Goal: Information Seeking & Learning: Learn about a topic

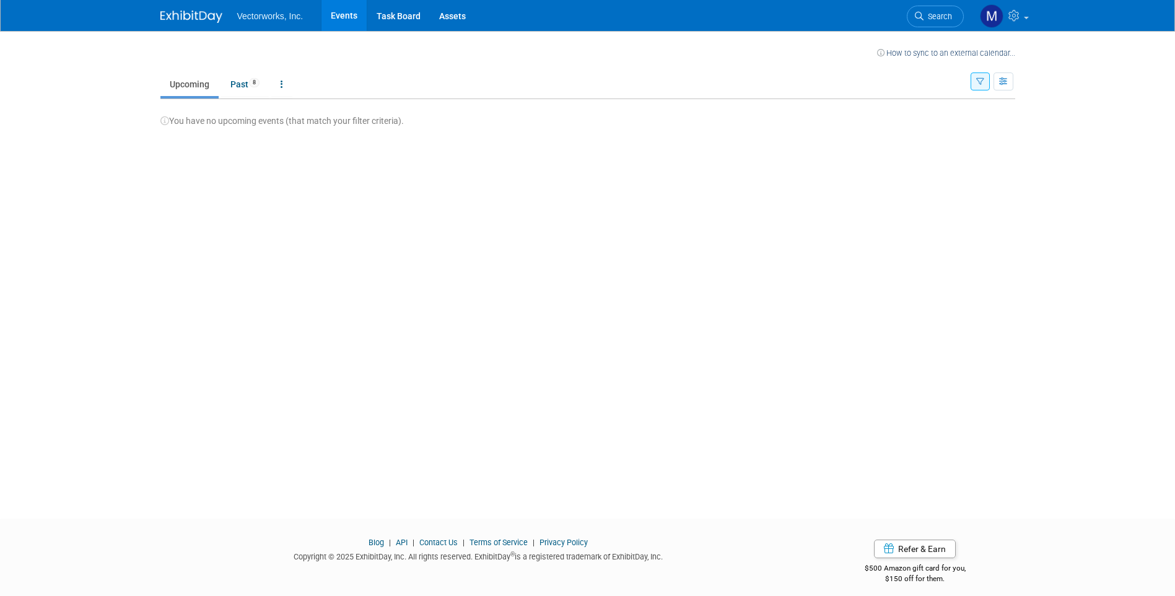
click at [268, 19] on span "Vectorworks, Inc." at bounding box center [270, 16] width 66 height 10
click at [282, 84] on icon at bounding box center [282, 84] width 2 height 9
click at [305, 108] on link "All Events 8 Past and Upcoming" at bounding box center [320, 112] width 99 height 27
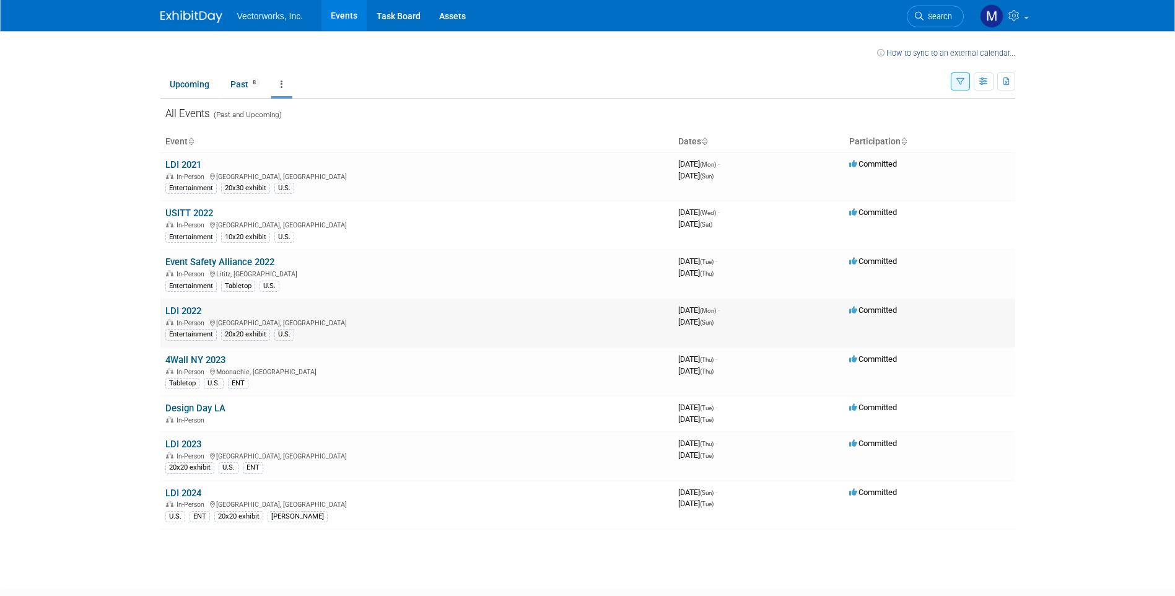
click at [365, 317] on div "In-Person Las Vegas, NV" at bounding box center [416, 322] width 503 height 10
click at [174, 310] on link "LDI 2022" at bounding box center [183, 310] width 36 height 11
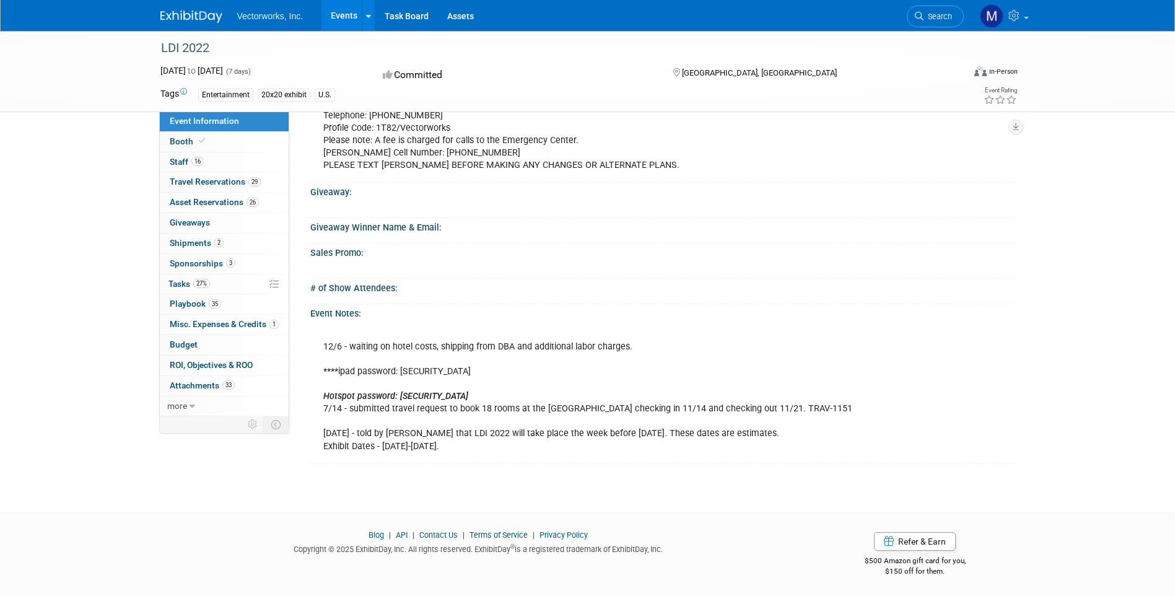
scroll to position [686, 0]
click at [194, 160] on span "16" at bounding box center [197, 161] width 12 height 9
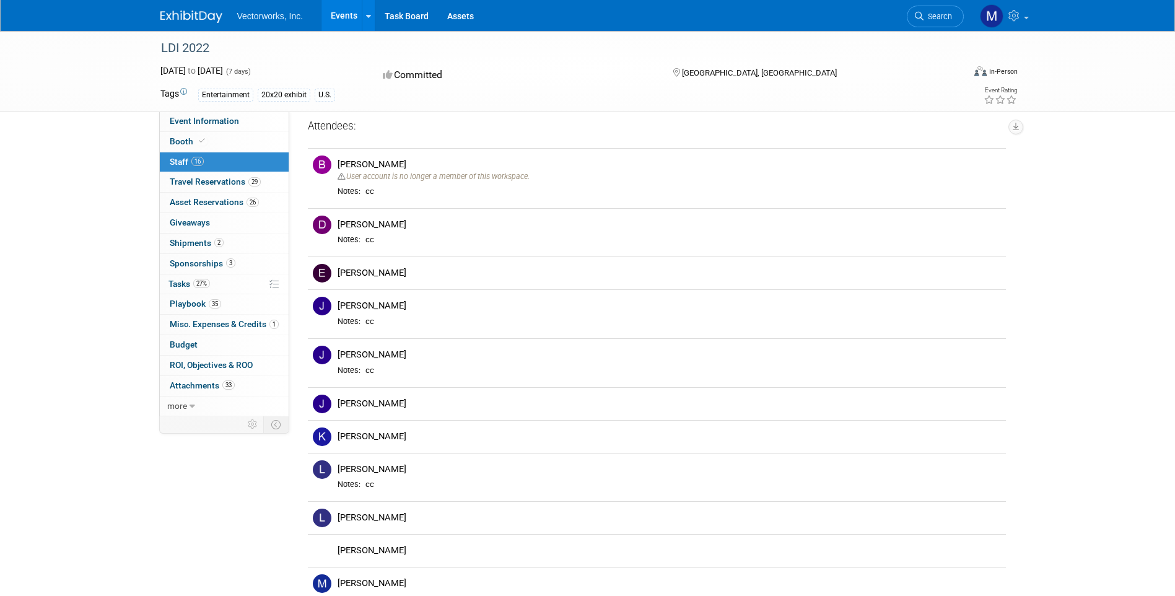
scroll to position [0, 0]
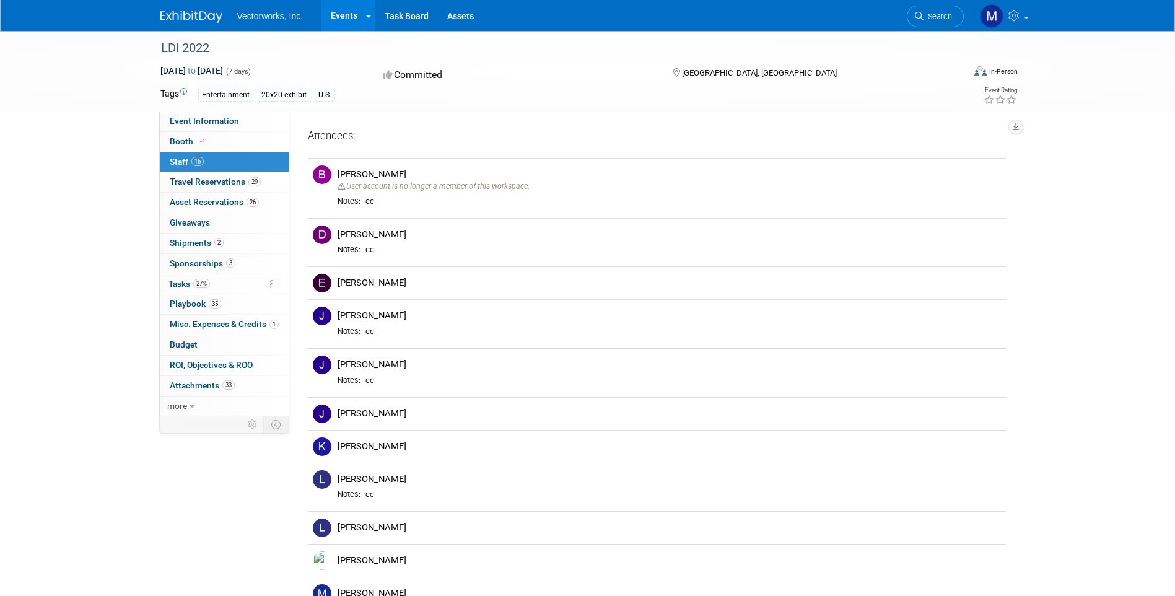
click at [223, 69] on span "Nov 14, 2022 to Nov 20, 2022" at bounding box center [191, 71] width 63 height 10
click at [200, 408] on link "more" at bounding box center [224, 407] width 129 height 20
click at [796, 126] on div "Show Objectives (e.g. Brand Awareness, Lead gen, Academic Awareness, Customer R…" at bounding box center [652, 274] width 726 height 325
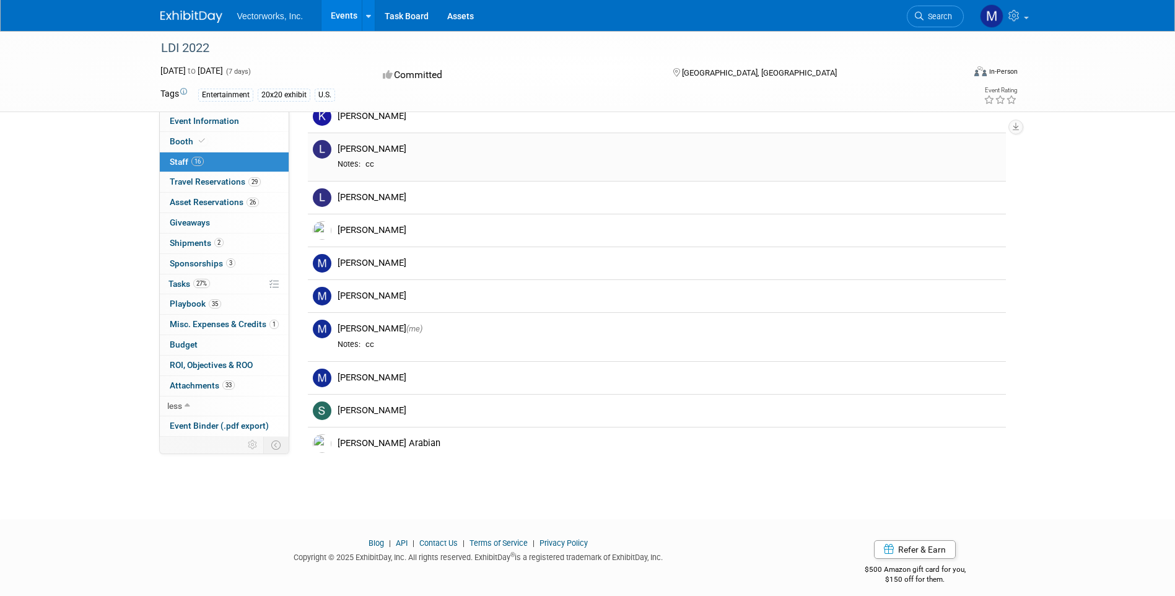
scroll to position [340, 0]
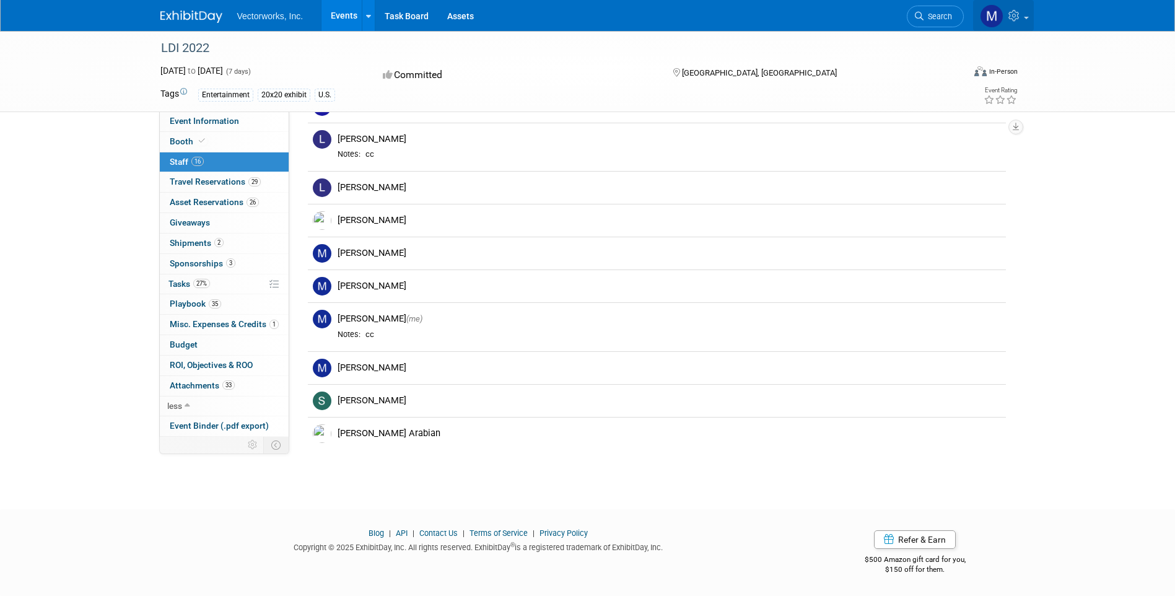
click at [1032, 17] on link at bounding box center [1003, 15] width 61 height 31
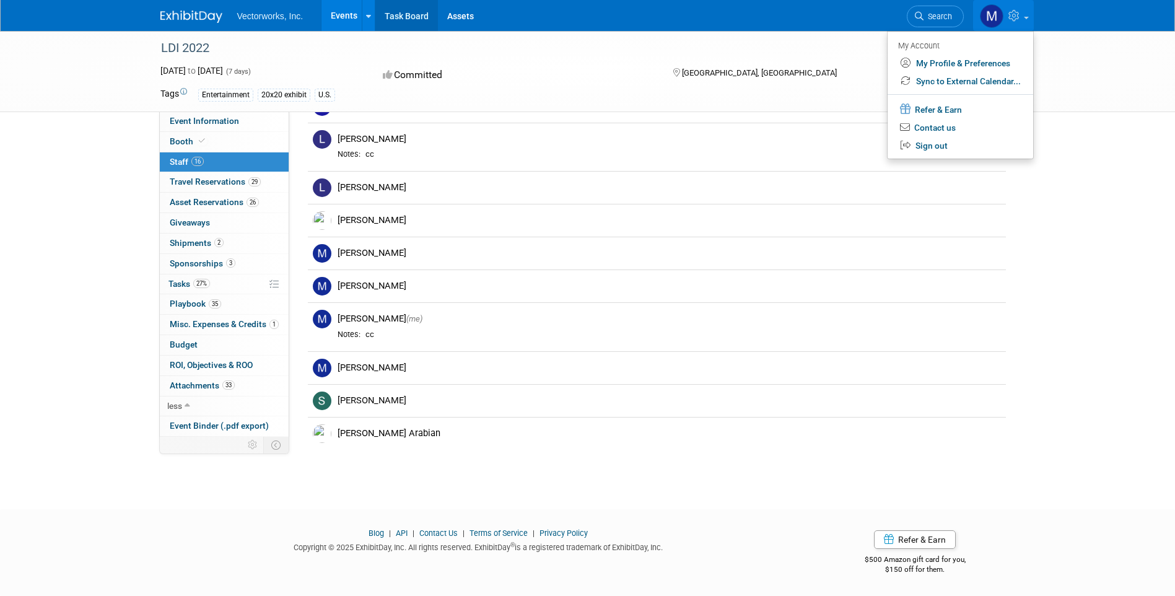
click at [411, 13] on link "Task Board" at bounding box center [406, 15] width 63 height 31
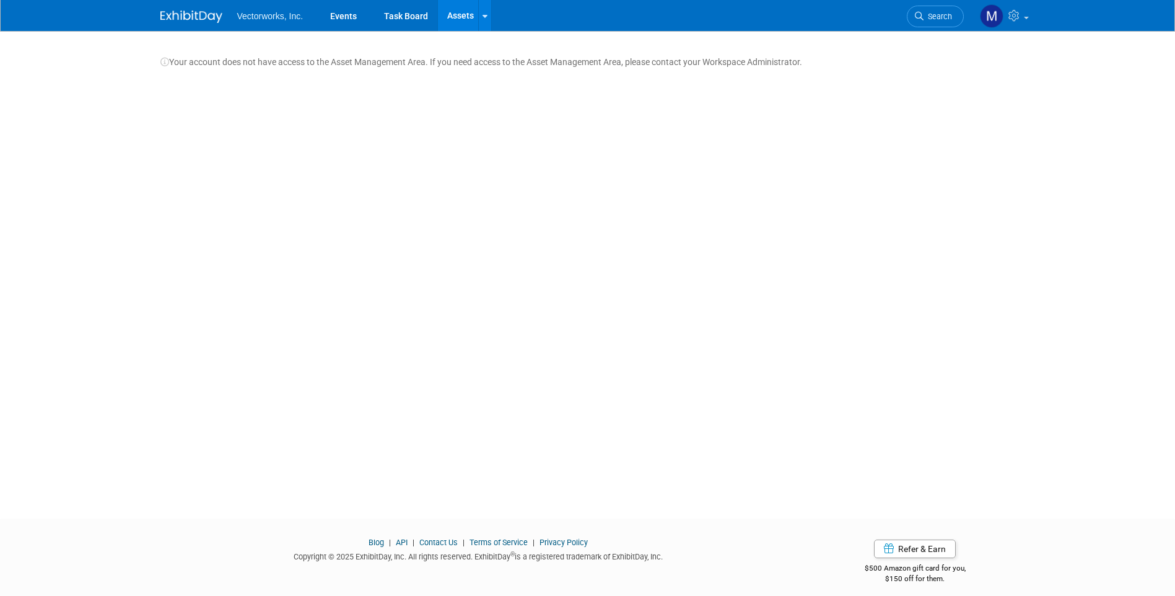
click at [265, 17] on span "Vectorworks, Inc." at bounding box center [270, 16] width 66 height 10
click at [183, 12] on img at bounding box center [191, 17] width 62 height 12
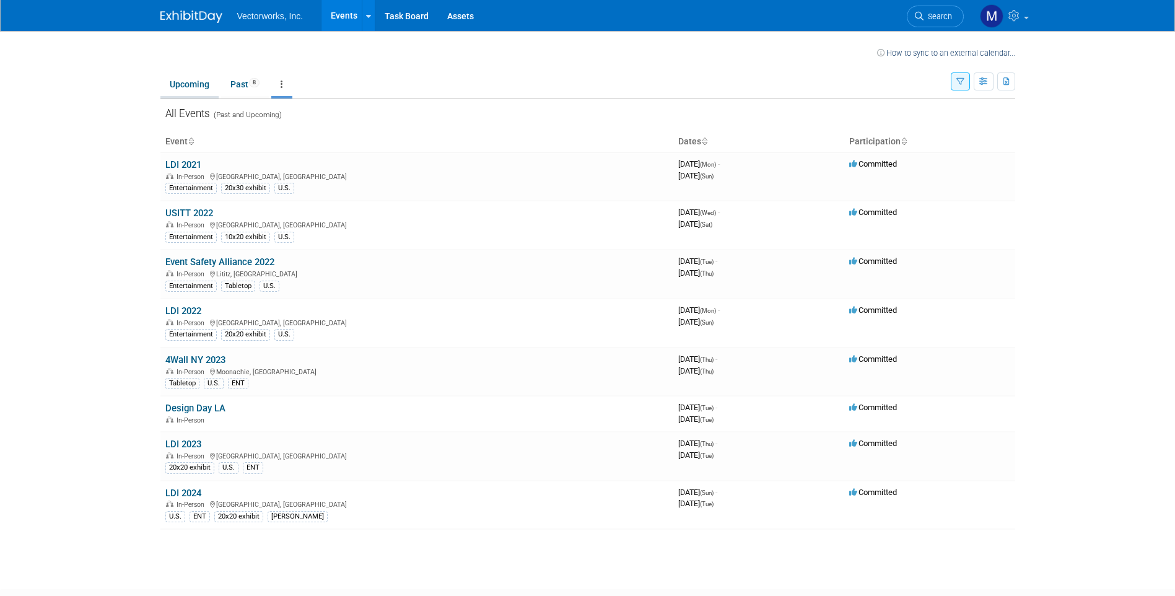
click at [202, 89] on link "Upcoming" at bounding box center [189, 84] width 58 height 24
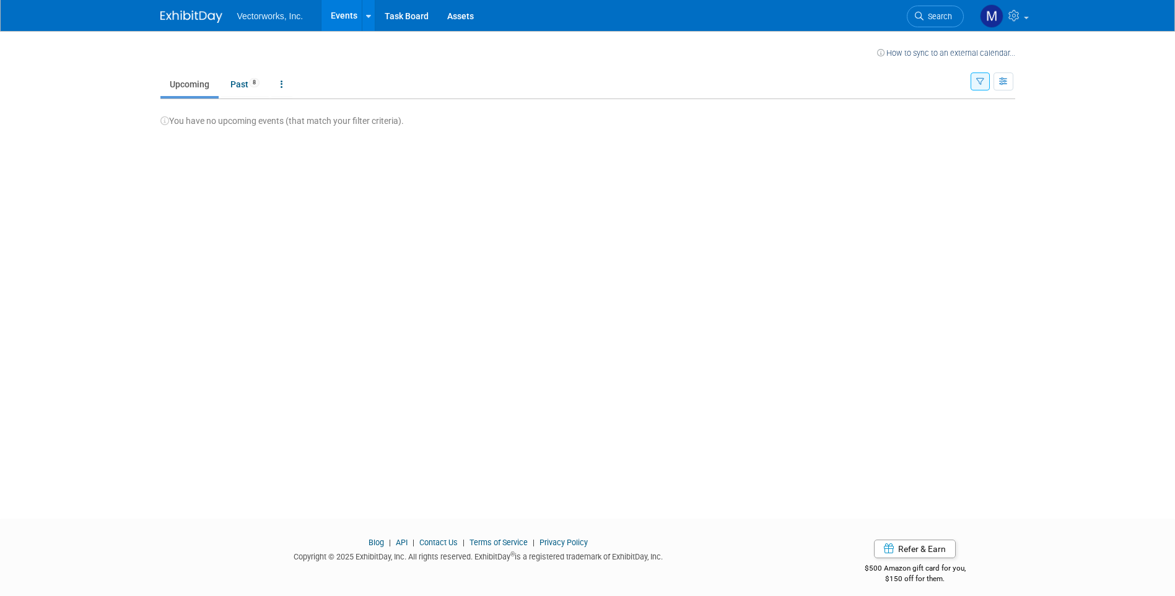
click at [979, 81] on icon "button" at bounding box center [981, 82] width 8 height 8
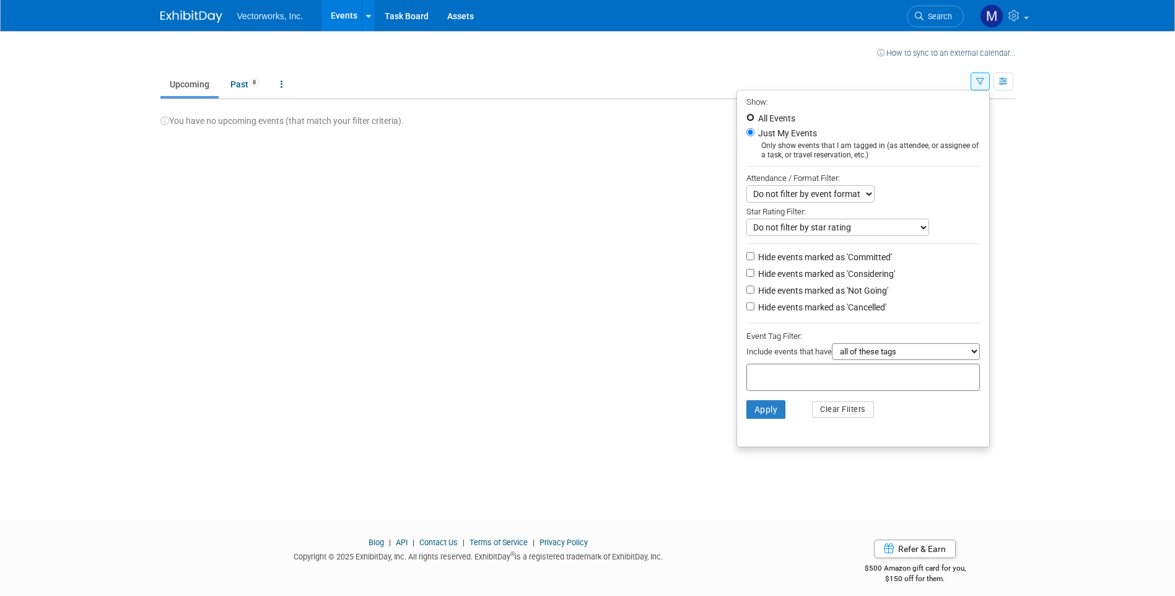
click at [747, 117] on input "All Events" at bounding box center [751, 117] width 8 height 8
radio input "true"
click at [759, 416] on button "Apply" at bounding box center [767, 409] width 40 height 19
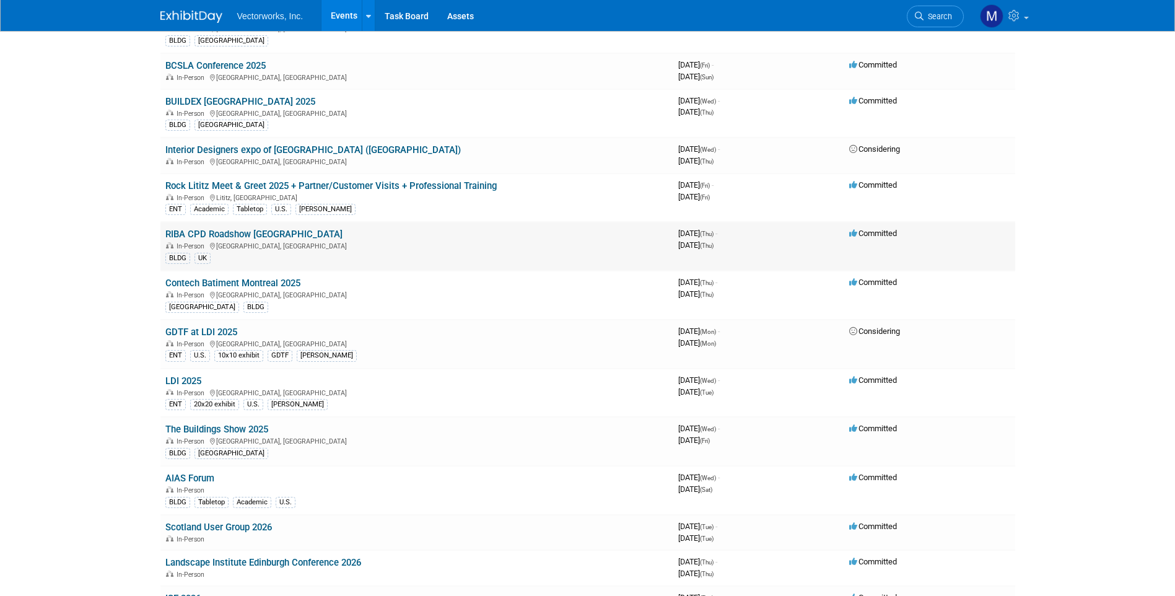
scroll to position [186, 0]
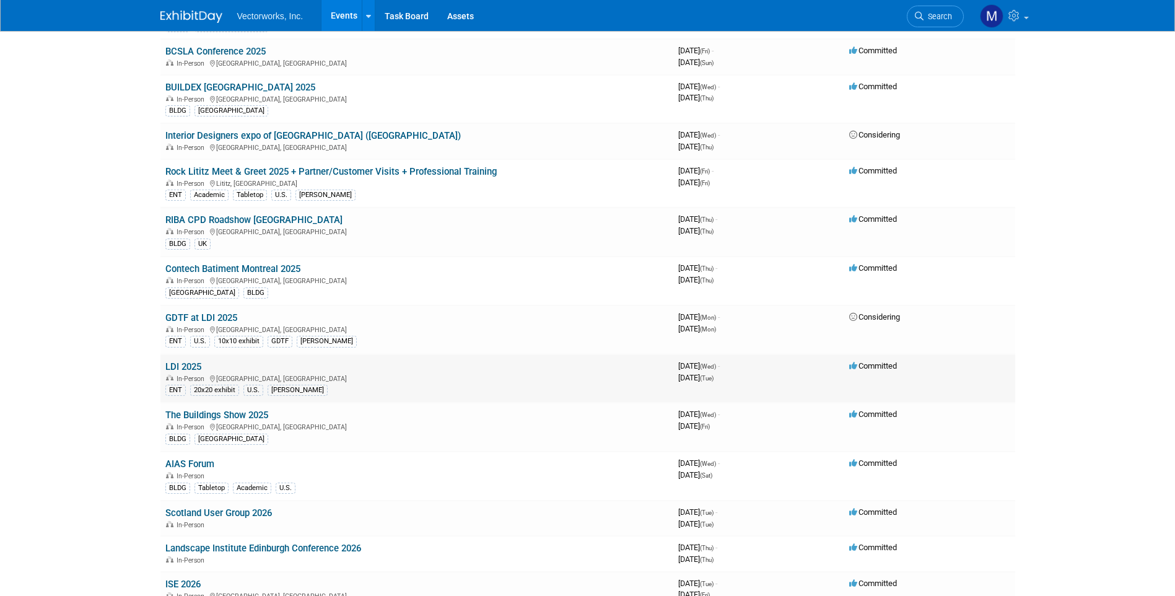
click at [178, 362] on link "LDI 2025" at bounding box center [183, 366] width 36 height 11
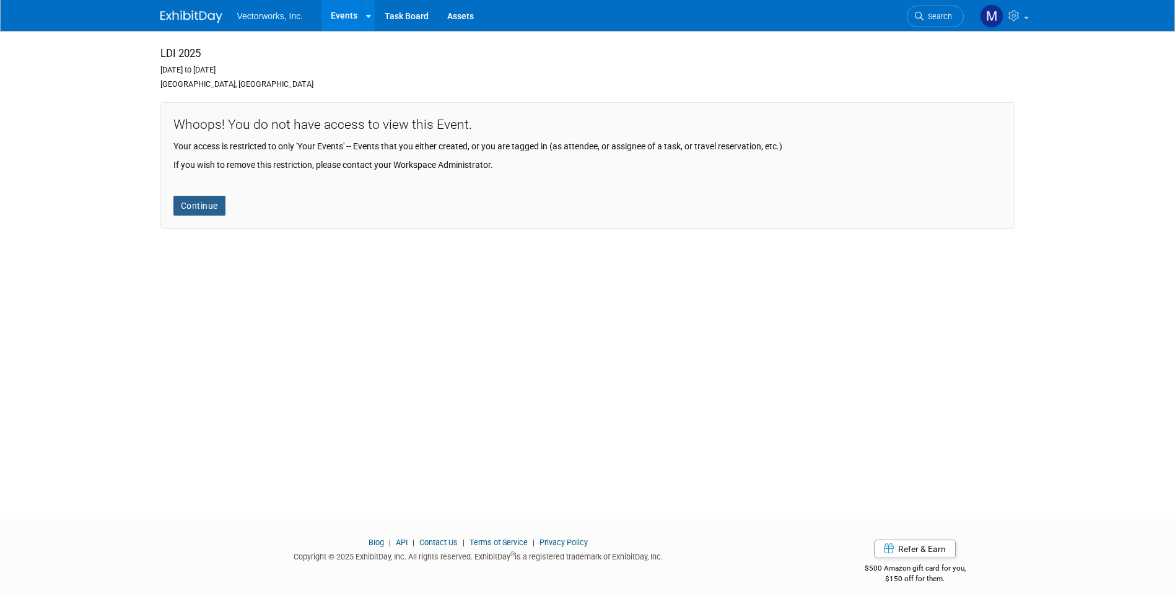
click at [213, 202] on link "Continue" at bounding box center [199, 206] width 52 height 20
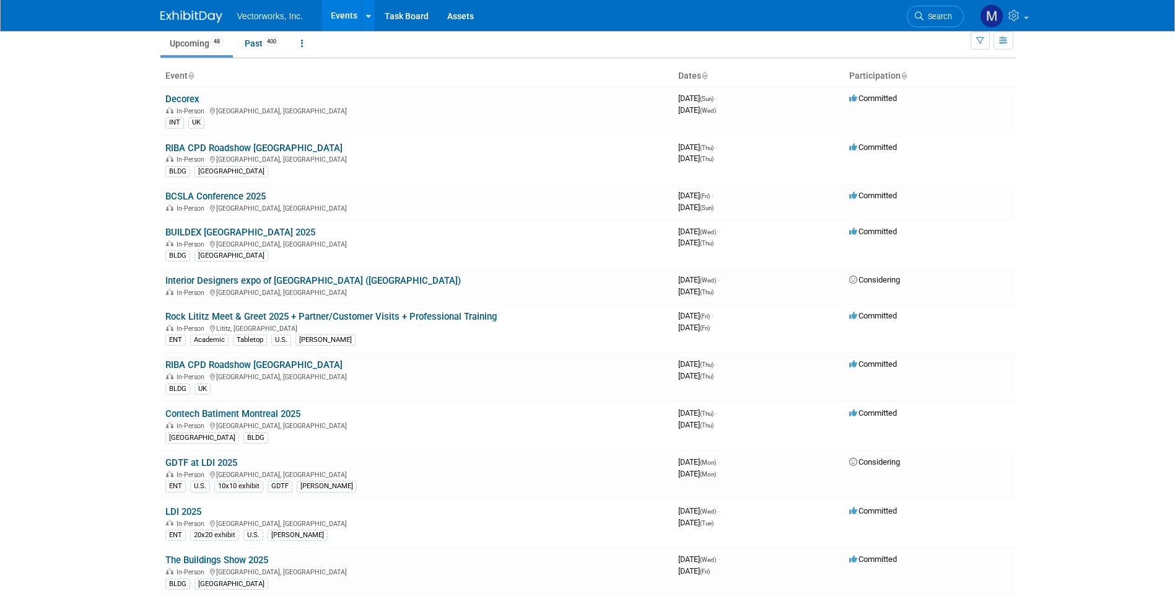
scroll to position [38, 0]
